Goal: Transaction & Acquisition: Book appointment/travel/reservation

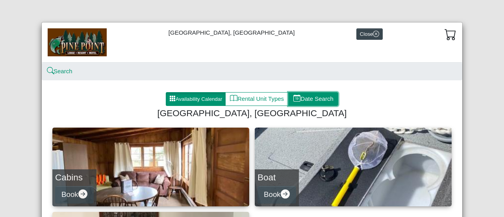
click at [314, 97] on button "Date Search" at bounding box center [313, 99] width 50 height 14
select select "*"
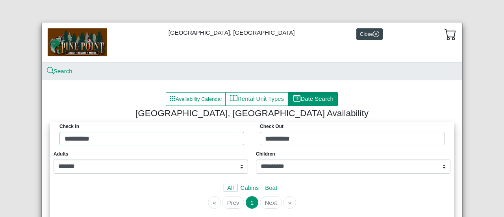
click at [93, 137] on div "Check in ********* Check Out *********" at bounding box center [252, 136] width 401 height 28
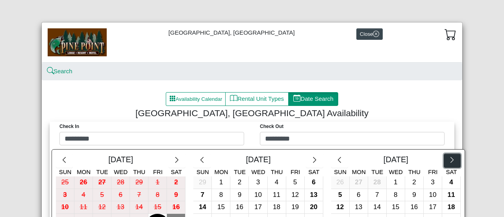
click at [449, 162] on icon "chevron right" at bounding box center [452, 159] width 7 height 7
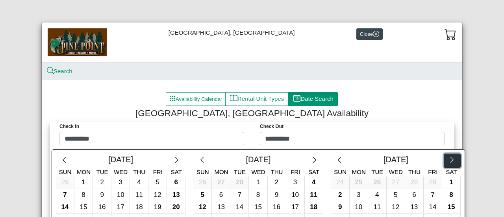
click at [449, 162] on icon "chevron right" at bounding box center [452, 159] width 7 height 7
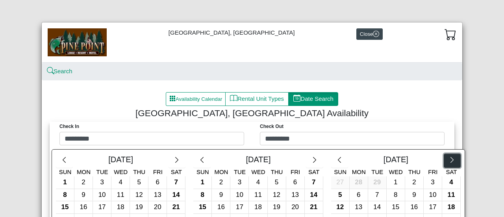
click at [449, 162] on icon "chevron right" at bounding box center [452, 159] width 7 height 7
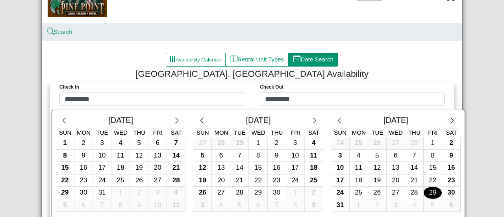
click at [430, 195] on div "29" at bounding box center [433, 193] width 18 height 12
type input "*********"
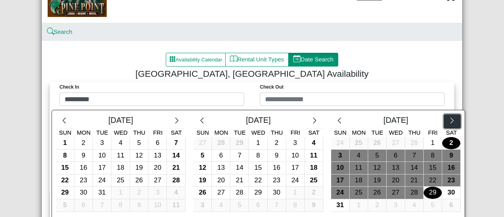
click at [451, 119] on icon "chevron right" at bounding box center [452, 120] width 3 height 6
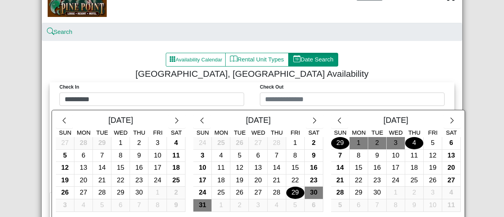
click at [408, 141] on div "4" at bounding box center [415, 143] width 18 height 12
type input "********"
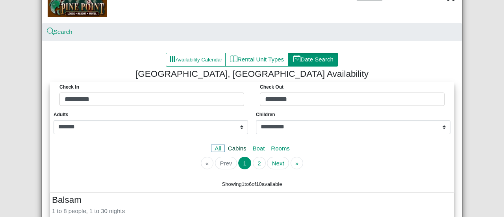
click at [233, 149] on link "Cabins" at bounding box center [237, 148] width 25 height 7
click at [255, 151] on link "Boat" at bounding box center [259, 148] width 19 height 7
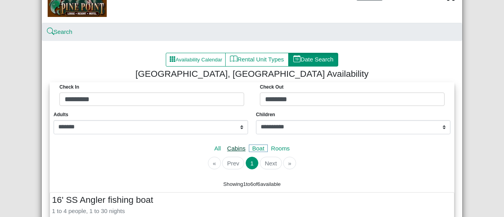
click at [236, 151] on link "Cabins" at bounding box center [236, 148] width 25 height 7
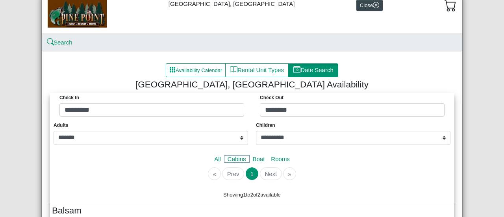
scroll to position [0, 0]
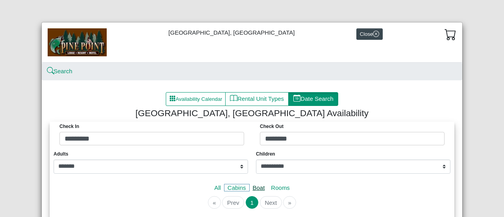
click at [255, 189] on link "Boat" at bounding box center [259, 187] width 19 height 7
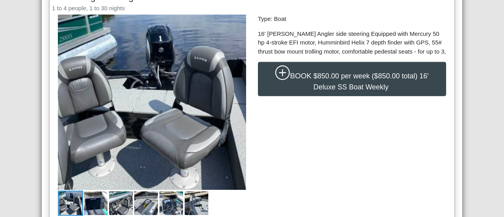
scroll to position [517, 0]
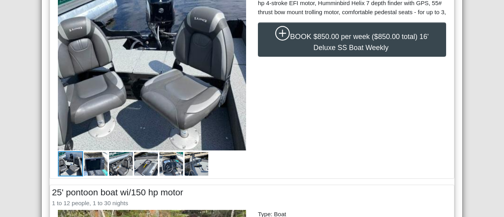
click at [164, 167] on img at bounding box center [171, 163] width 25 height 25
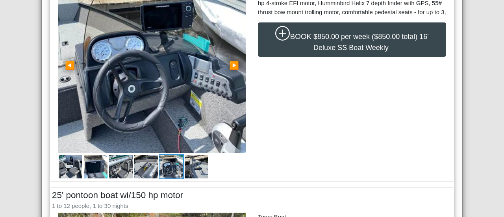
click at [147, 166] on img at bounding box center [146, 166] width 25 height 25
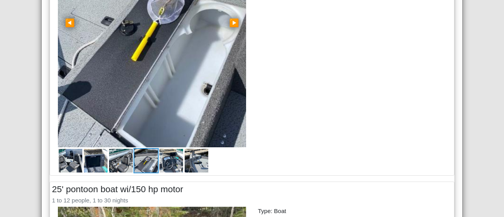
scroll to position [477, 0]
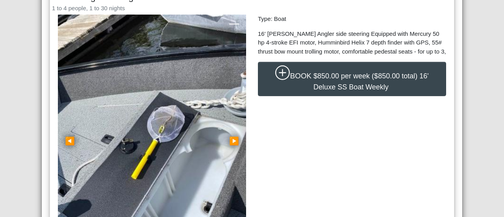
click at [231, 142] on span "▶" at bounding box center [234, 141] width 10 height 9
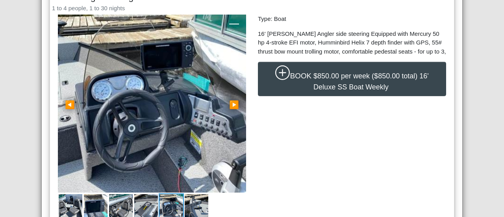
click at [231, 106] on span "▶" at bounding box center [234, 104] width 10 height 9
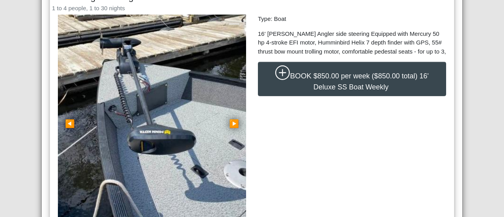
click at [230, 125] on span "▶" at bounding box center [234, 123] width 10 height 9
